Goal: Transaction & Acquisition: Subscribe to service/newsletter

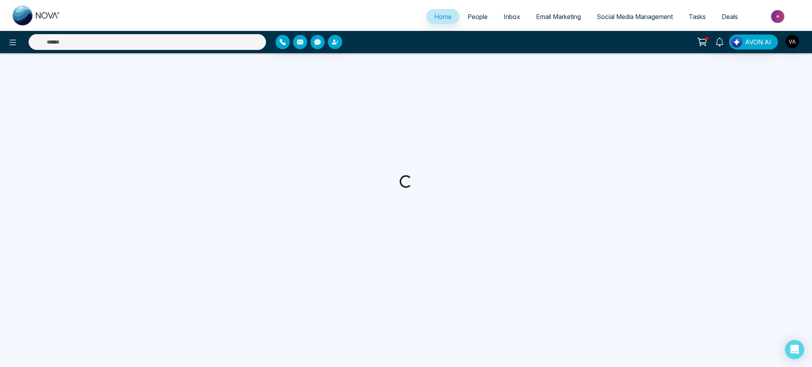
select select "*"
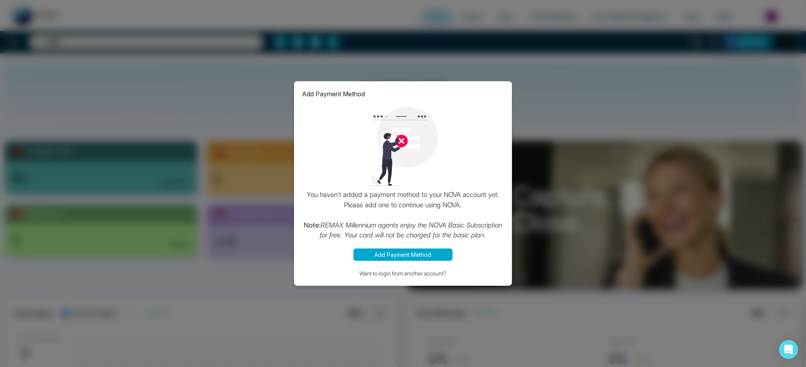
click at [424, 309] on div "Add Payment Method You haven't added a payment method to your NOVA account yet.…" at bounding box center [403, 183] width 806 height 367
click at [595, 115] on div "Add Payment Method You haven't added a payment method to your NOVA account yet.…" at bounding box center [403, 183] width 806 height 367
click at [344, 90] on p "Add Payment Method" at bounding box center [333, 94] width 63 height 10
